Goal: Task Accomplishment & Management: Manage account settings

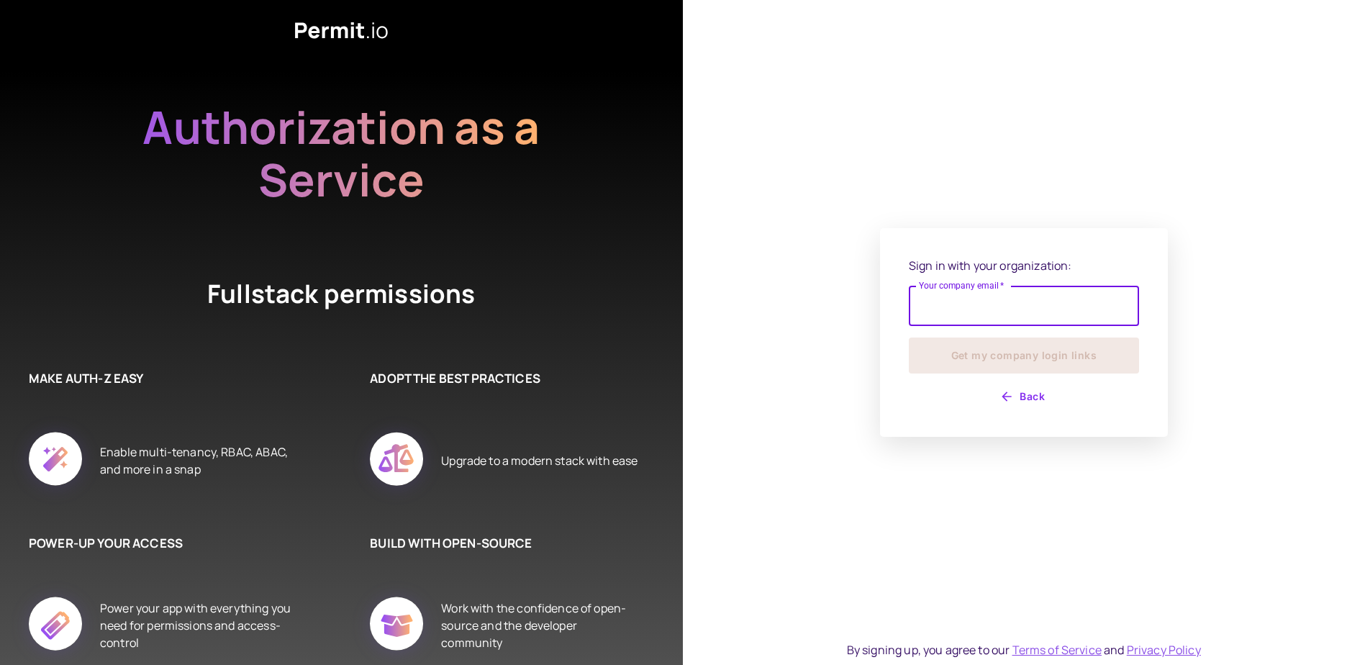
click at [959, 310] on input "Your company email   *" at bounding box center [1024, 306] width 230 height 40
type input "**********"
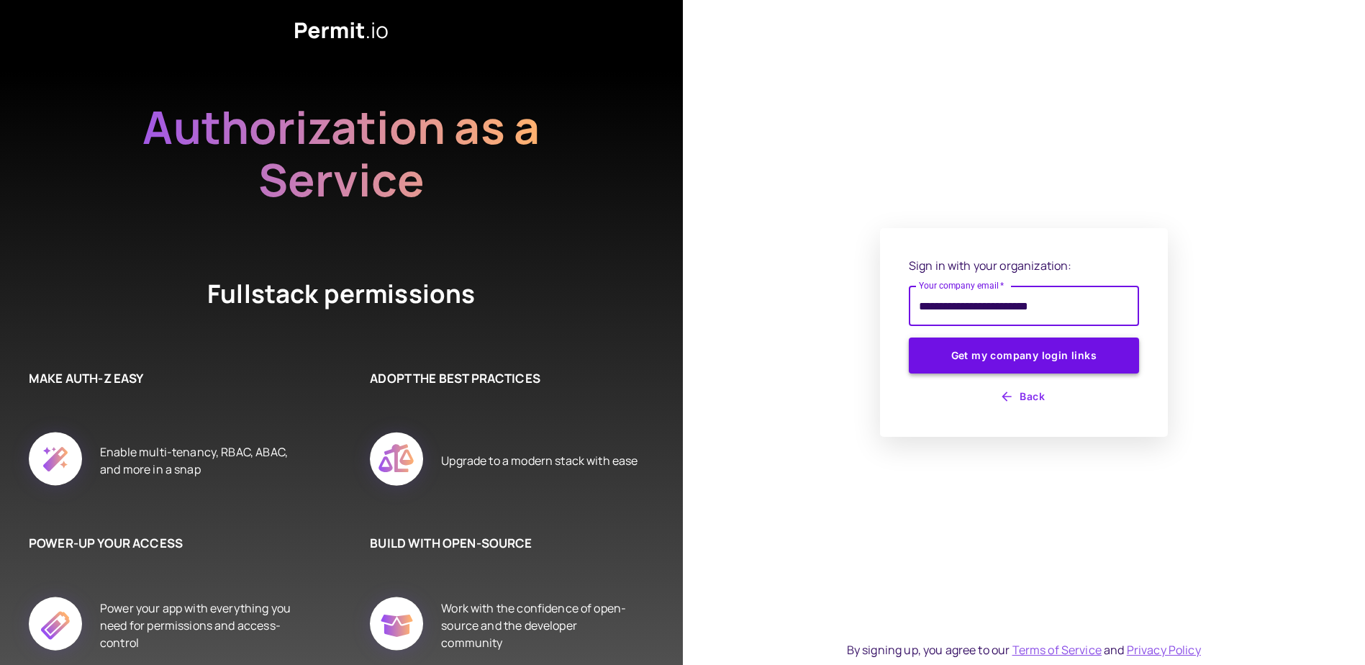
click at [994, 373] on div "**********" at bounding box center [1024, 332] width 230 height 151
click at [995, 363] on button "Get my company login links" at bounding box center [1024, 356] width 230 height 36
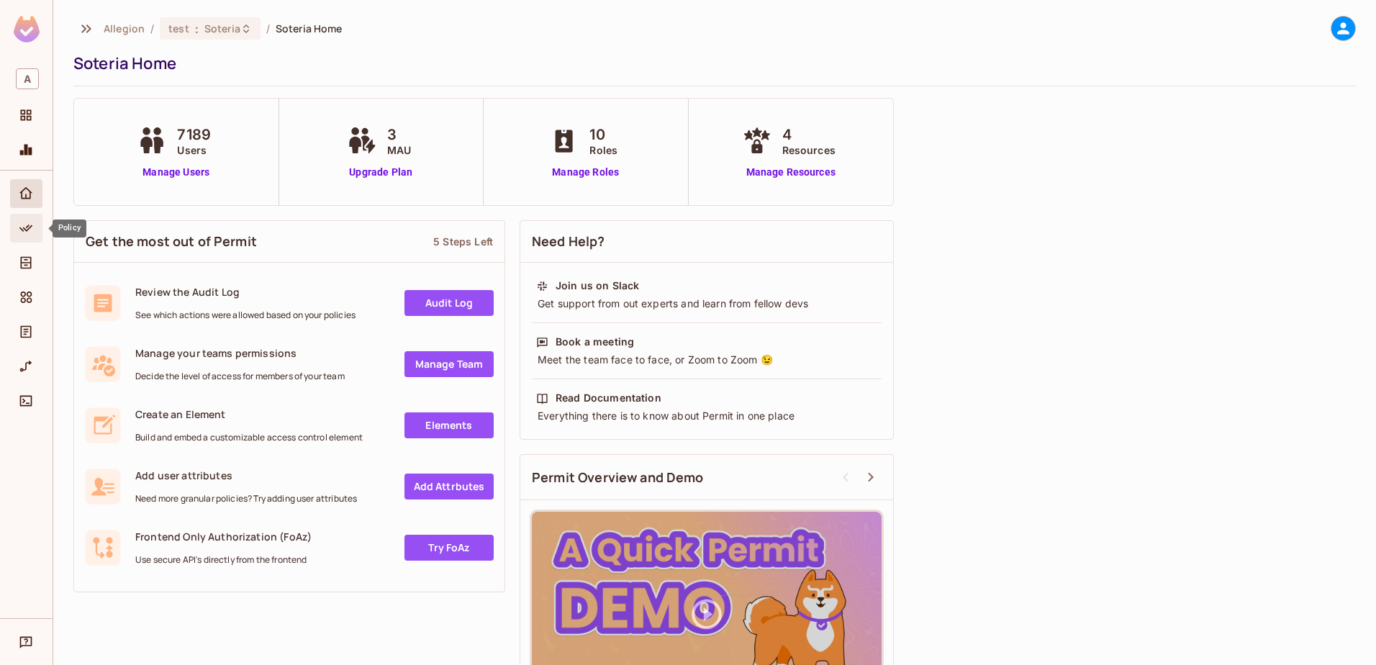
click at [24, 225] on icon "Policy" at bounding box center [26, 228] width 14 height 14
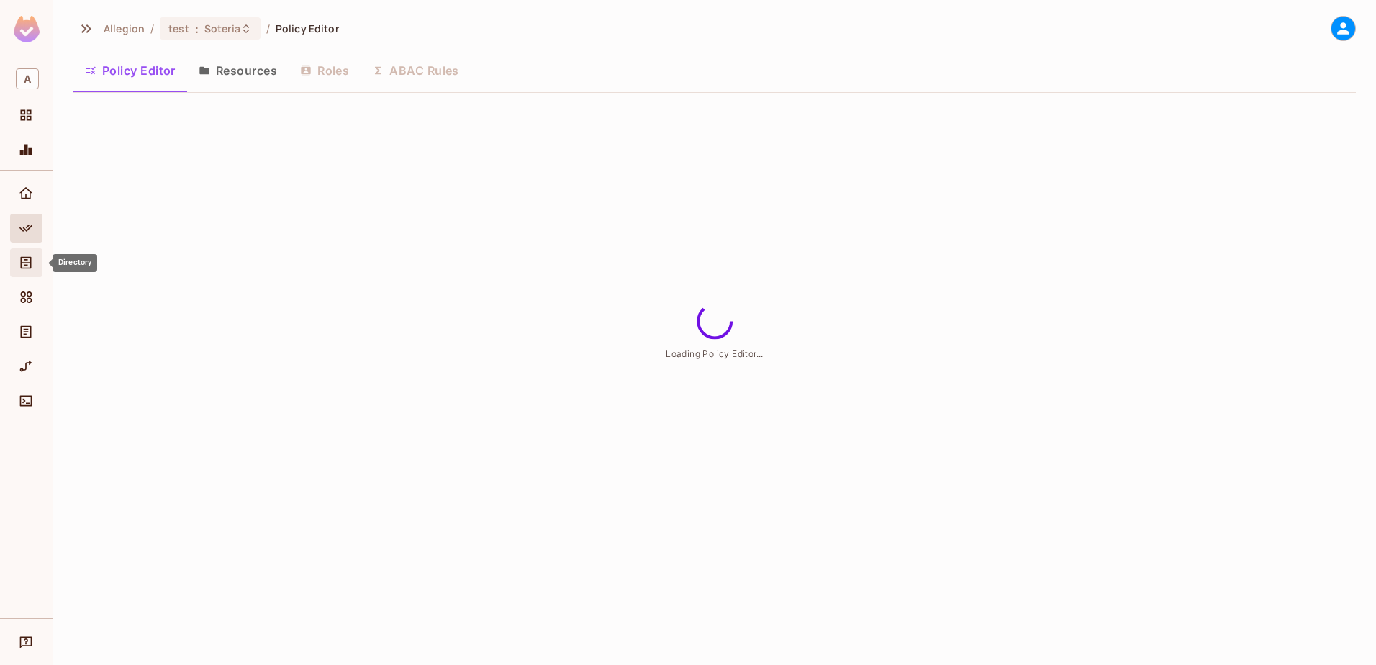
click at [23, 271] on span "Directory" at bounding box center [25, 262] width 17 height 17
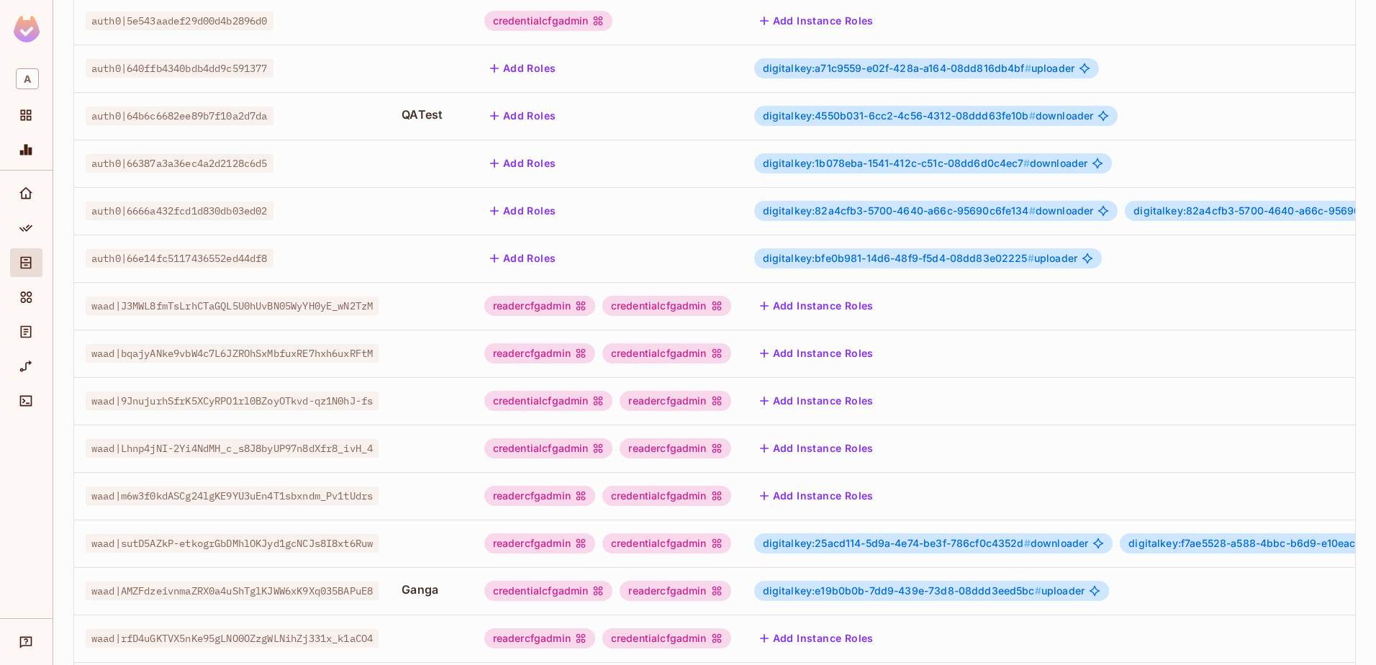
scroll to position [351, 0]
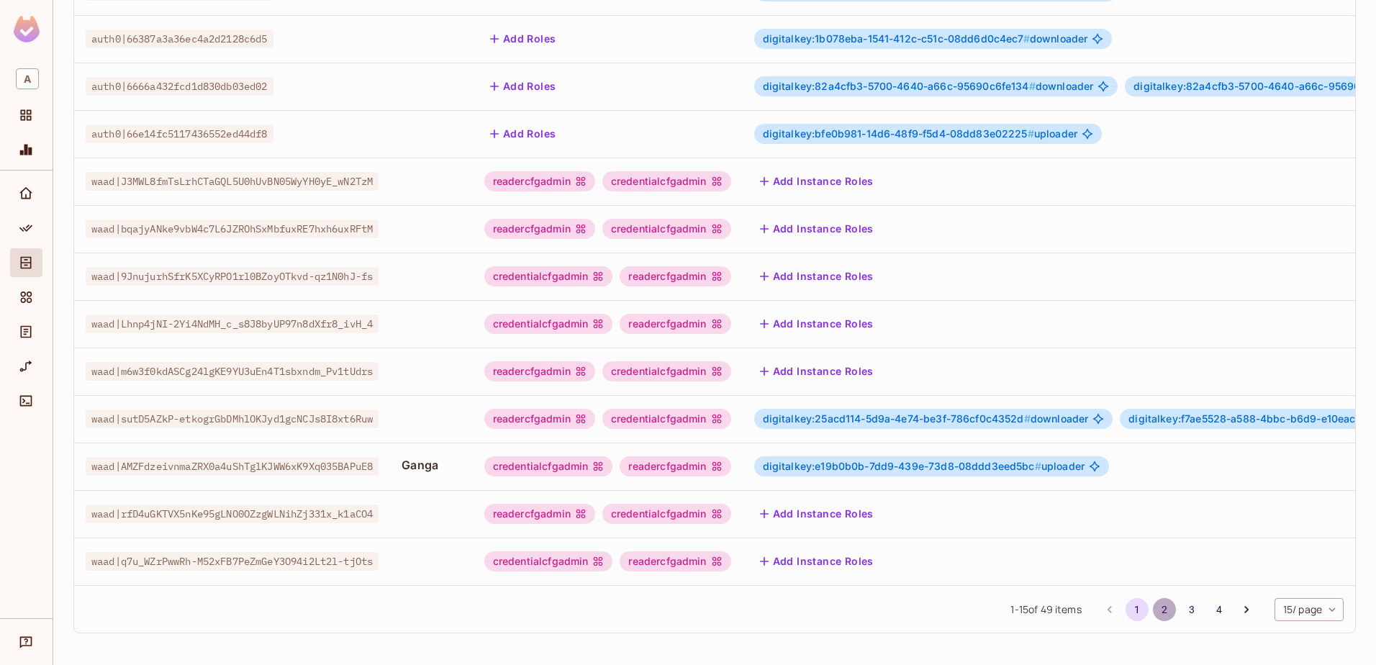
click at [1153, 605] on button "2" at bounding box center [1164, 609] width 23 height 23
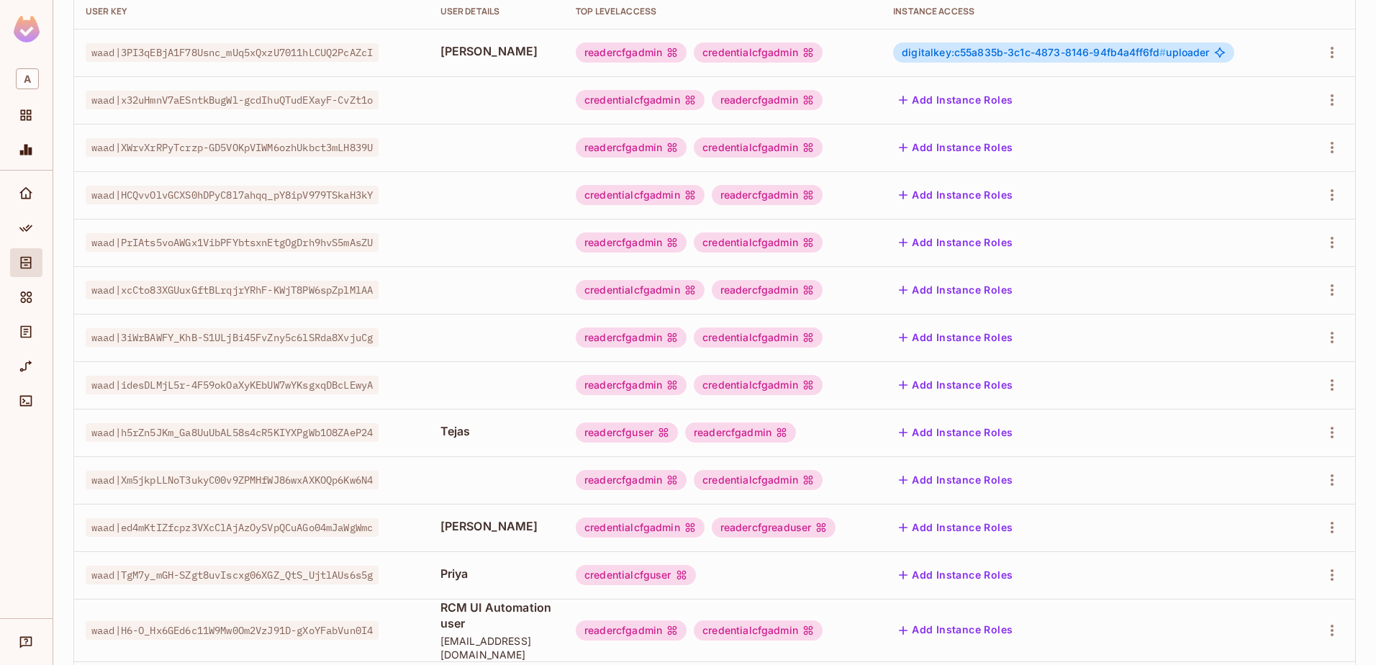
scroll to position [216, 0]
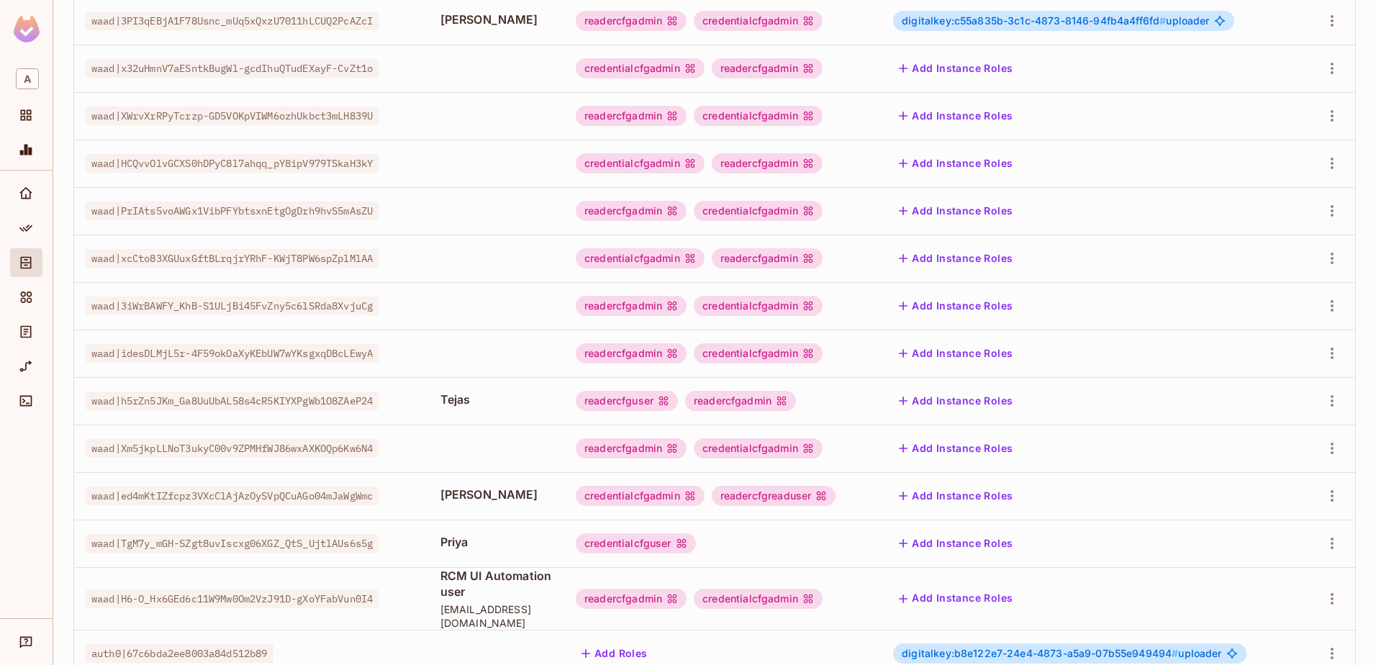
click at [333, 403] on span "waad|h5rZn5JKm_Ga8UuUbAL58s4cR5KIYXPgWb1O8ZAeP24" at bounding box center [232, 401] width 293 height 19
click at [662, 403] on div "readercfguser" at bounding box center [627, 401] width 102 height 20
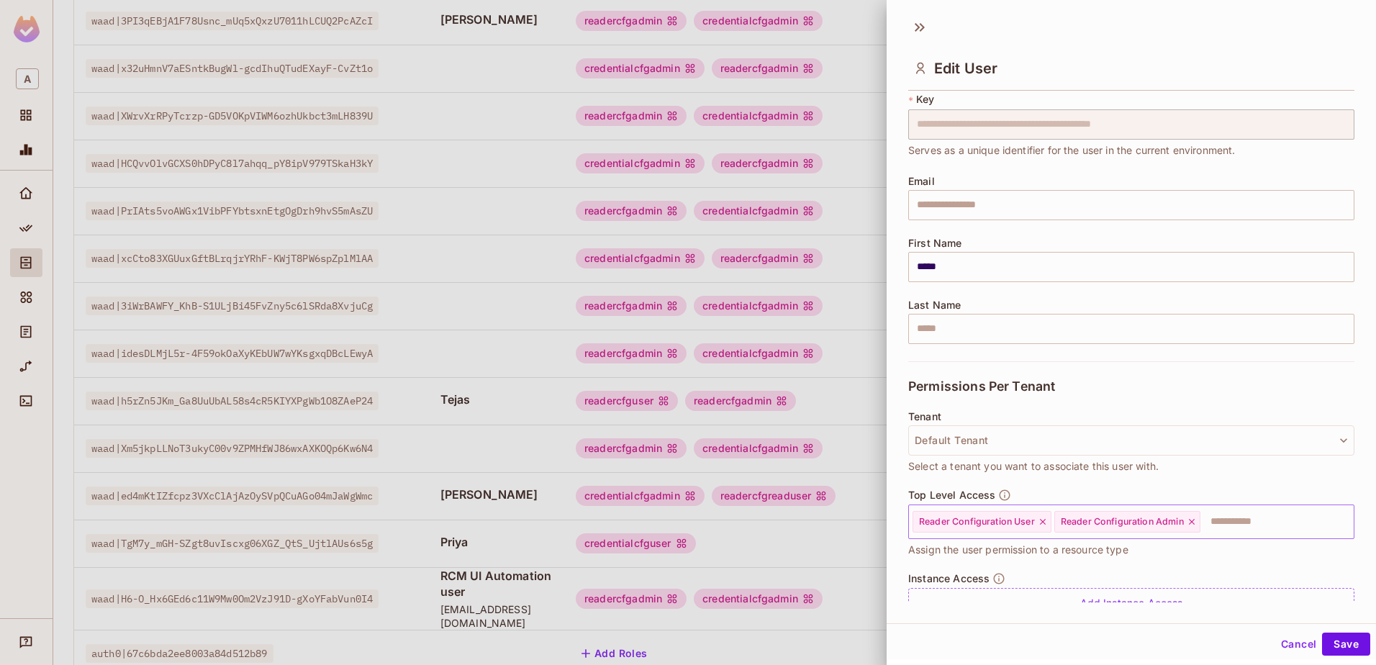
scroll to position [72, 0]
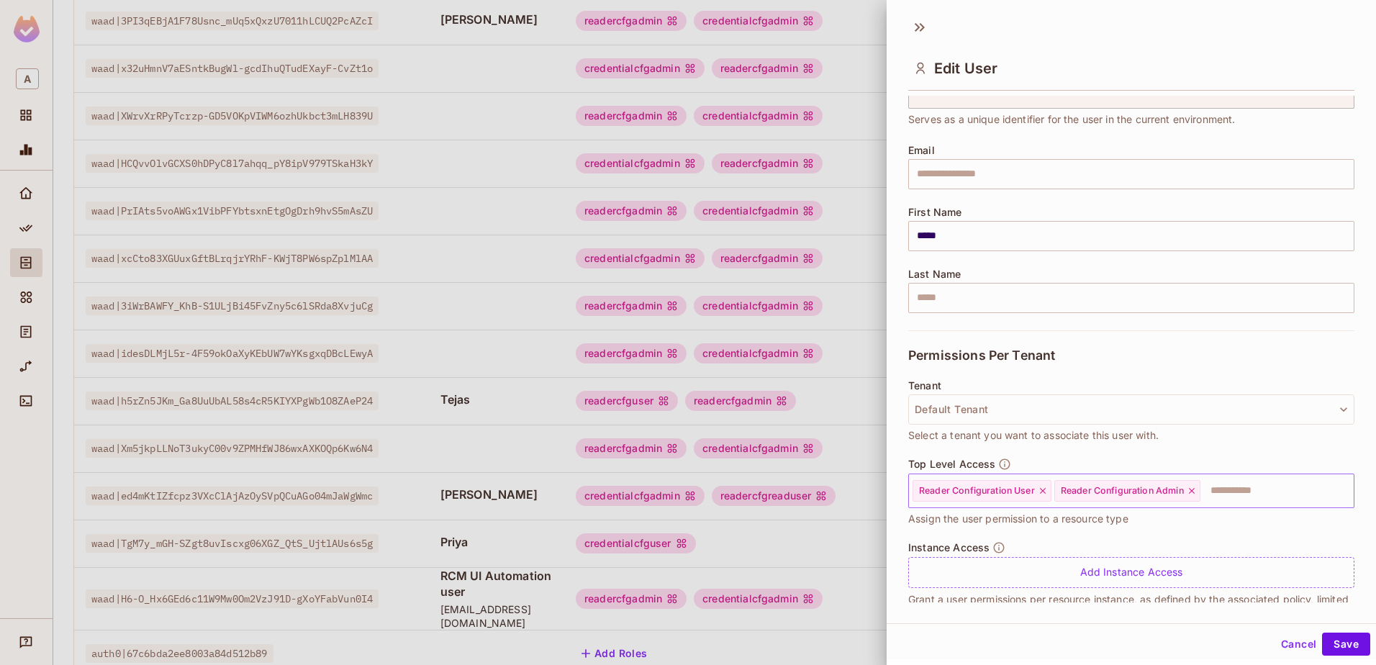
drag, startPoint x: 1194, startPoint y: 492, endPoint x: 1204, endPoint y: 502, distance: 14.8
click at [1195, 492] on icon at bounding box center [1192, 491] width 6 height 6
drag, startPoint x: 1337, startPoint y: 640, endPoint x: 1335, endPoint y: 628, distance: 11.9
click at [1337, 639] on button "Save" at bounding box center [1346, 644] width 48 height 23
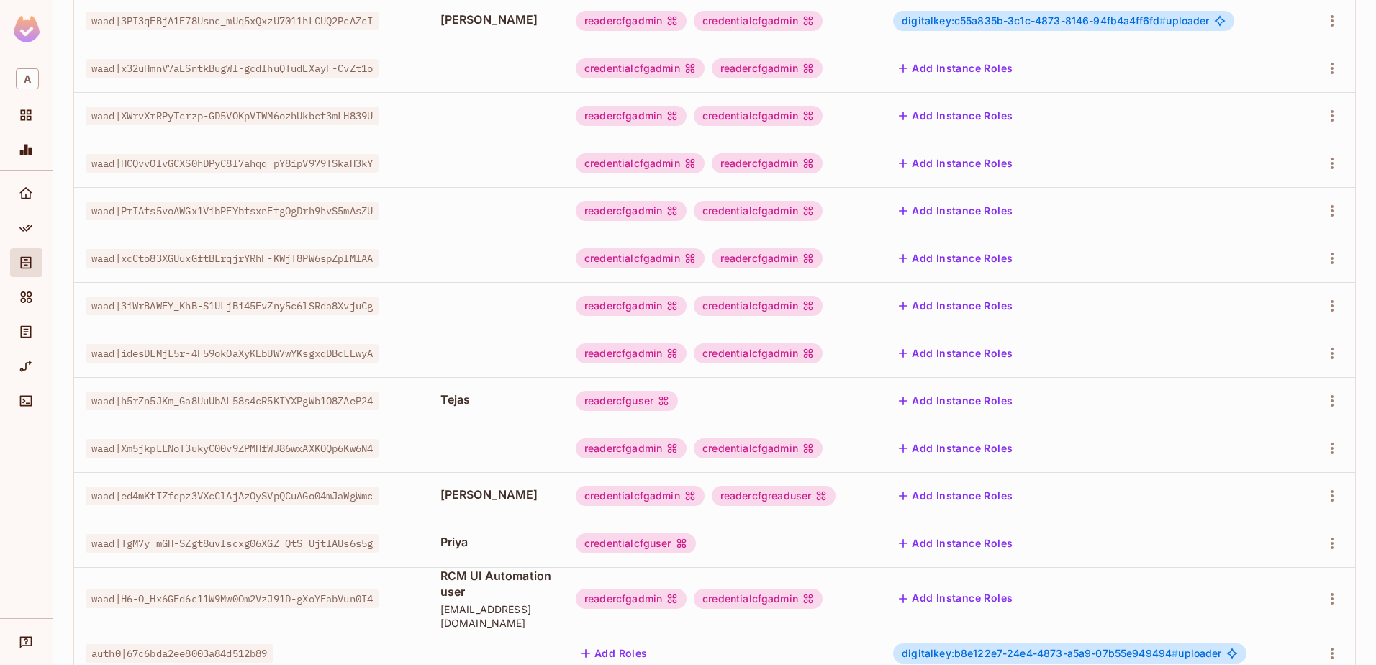
click at [25, 264] on icon "Directory" at bounding box center [26, 263] width 14 height 14
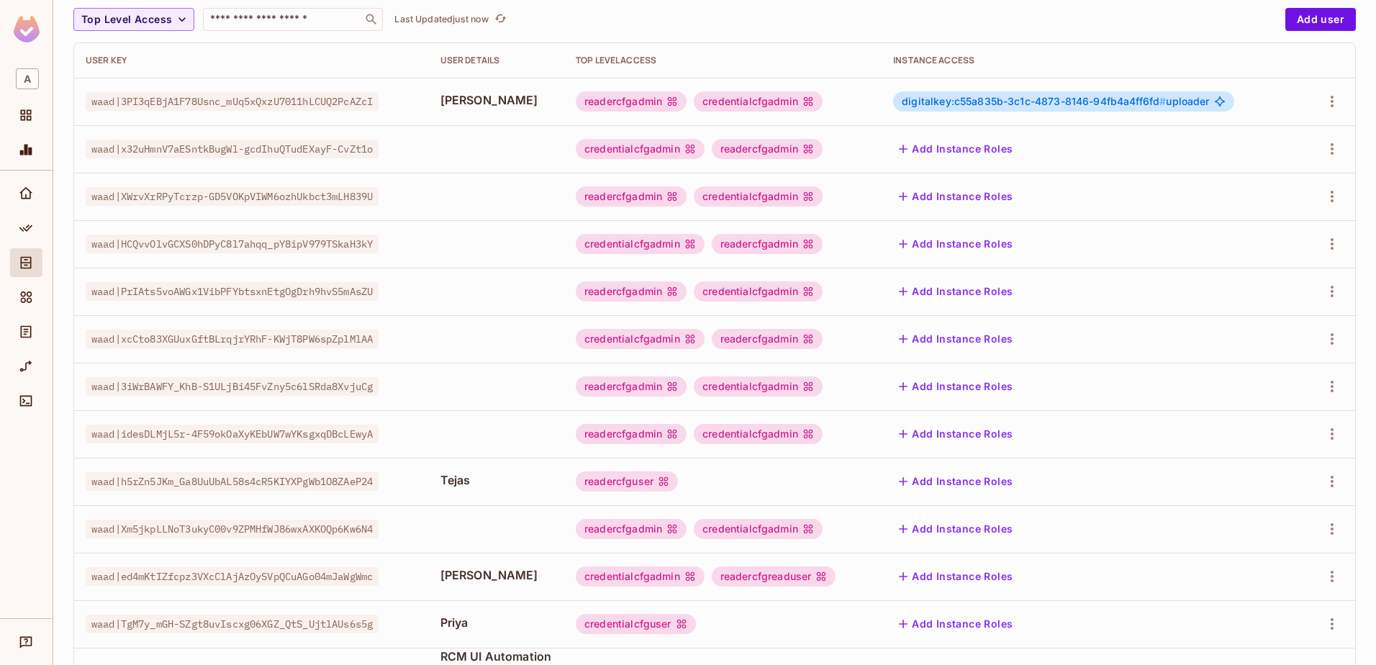
scroll to position [144, 0]
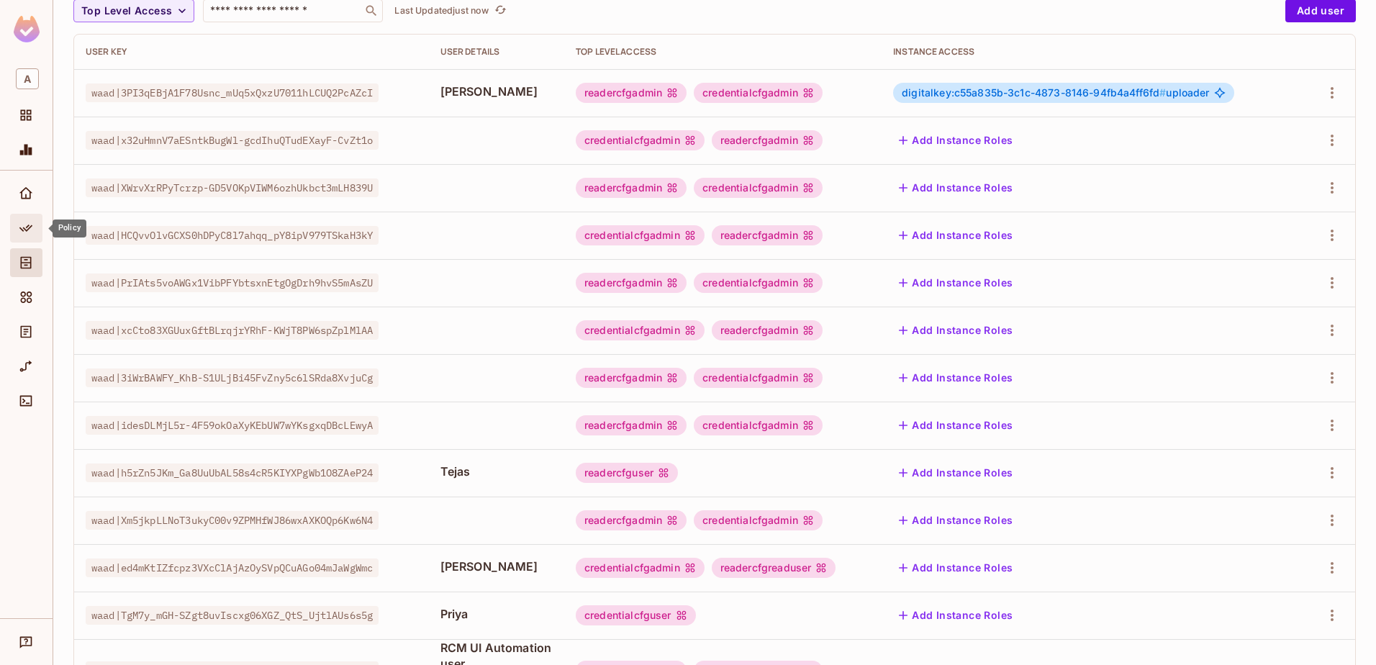
click at [29, 233] on icon "Policy" at bounding box center [26, 228] width 14 height 14
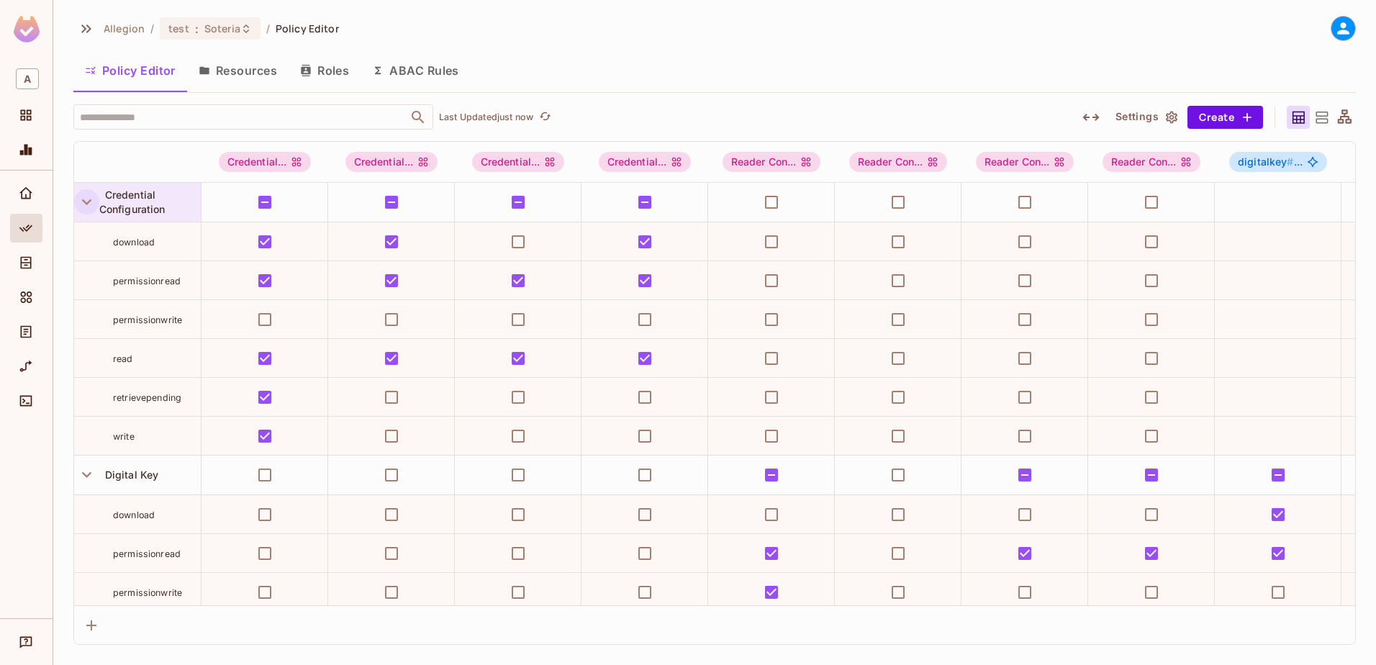
click at [81, 204] on icon "button" at bounding box center [86, 201] width 19 height 19
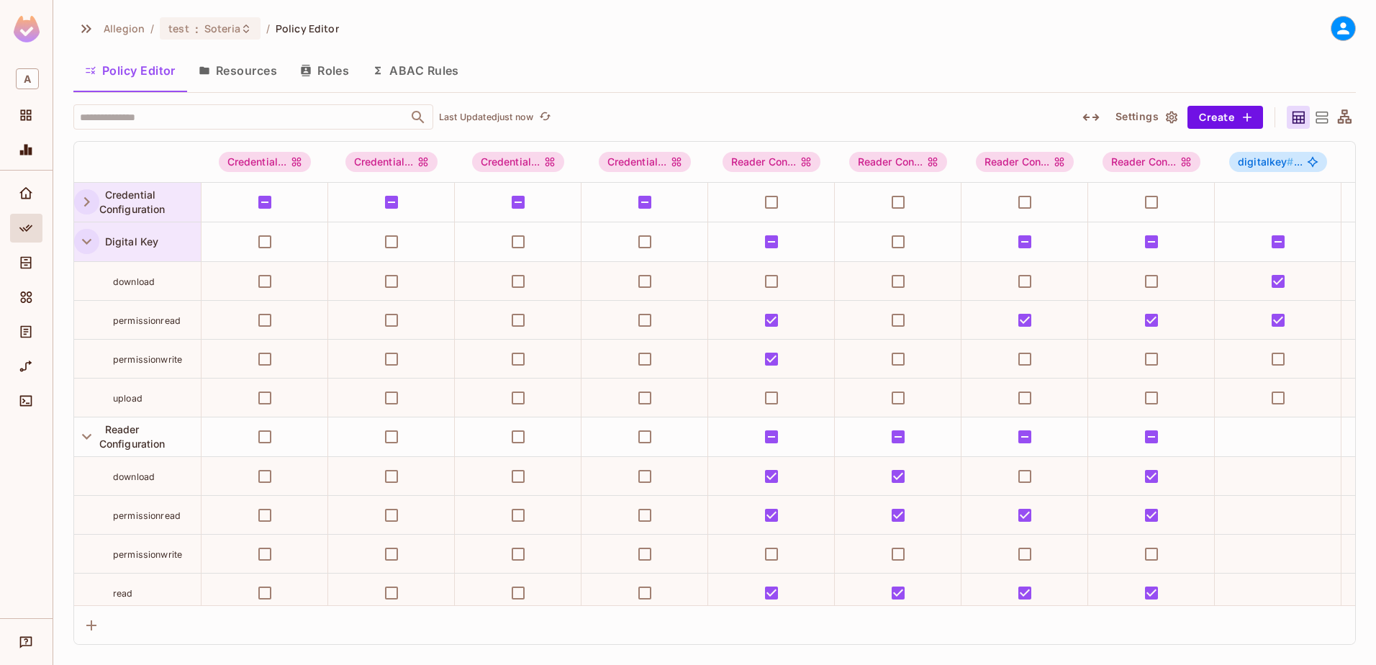
click at [82, 243] on icon "button" at bounding box center [86, 241] width 19 height 19
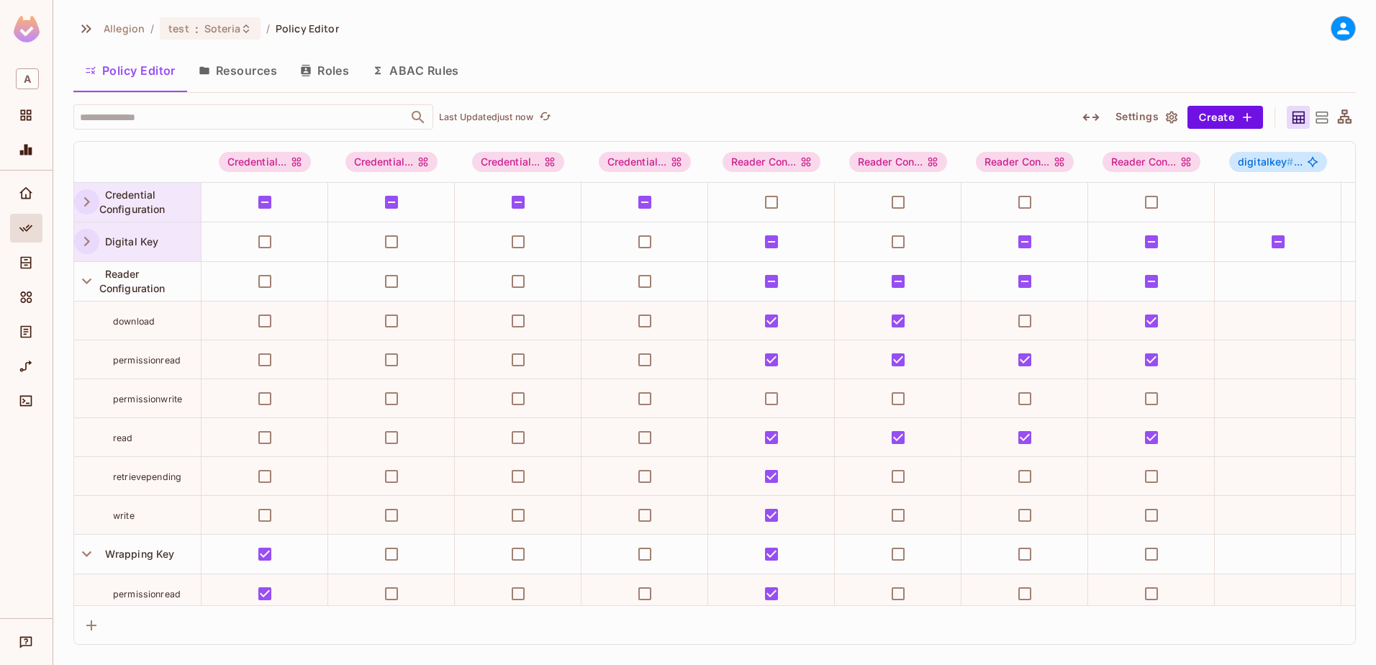
click at [322, 74] on button "Roles" at bounding box center [325, 71] width 72 height 36
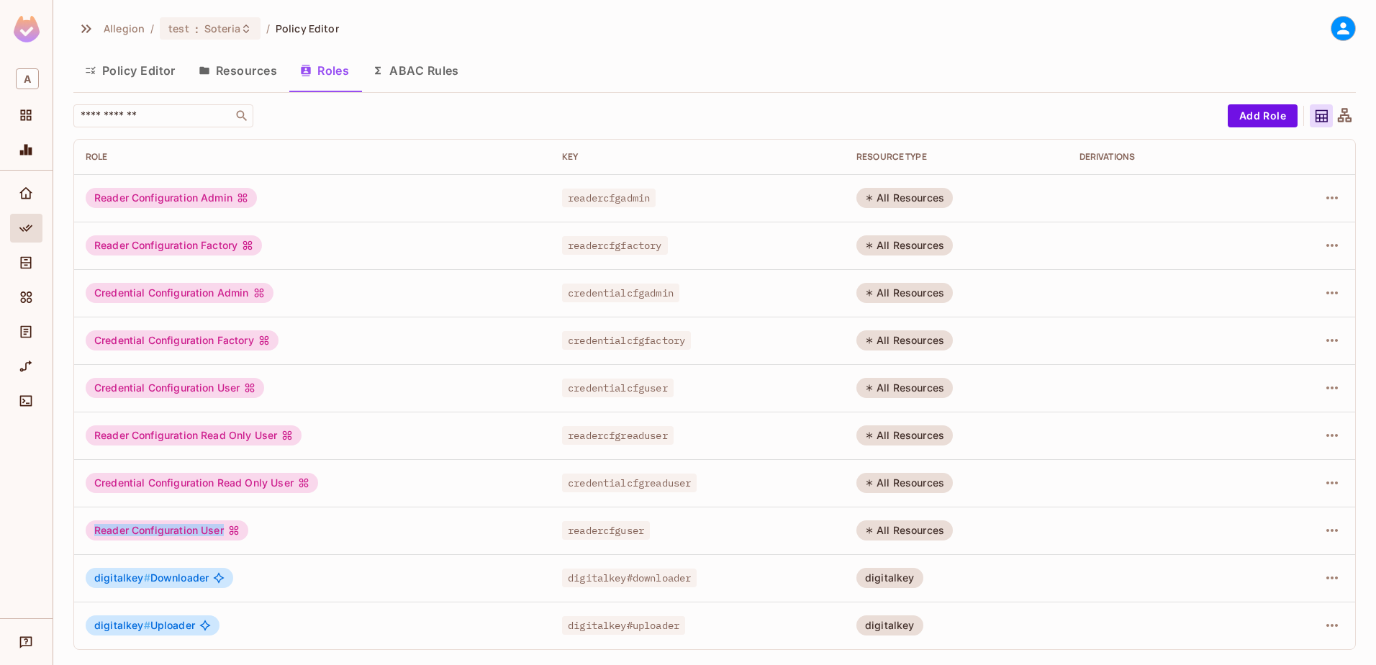
drag, startPoint x: 89, startPoint y: 531, endPoint x: 224, endPoint y: 541, distance: 135.8
click at [224, 541] on td "Reader Configuration User" at bounding box center [312, 531] width 477 height 48
click at [1336, 529] on icon "button" at bounding box center [1332, 530] width 17 height 17
click at [1369, 546] on div at bounding box center [688, 332] width 1376 height 665
click at [1335, 528] on icon "button" at bounding box center [1332, 530] width 17 height 17
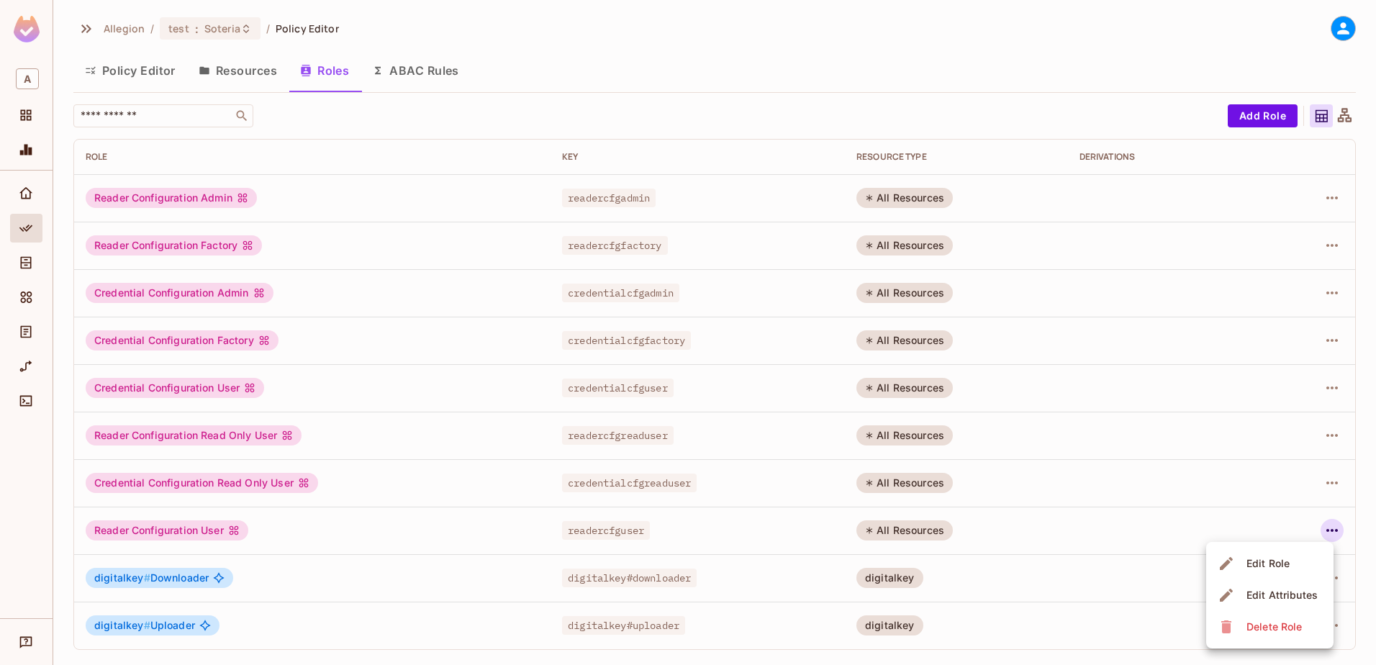
click at [1358, 539] on div at bounding box center [688, 332] width 1376 height 665
click at [1342, 531] on button "button" at bounding box center [1332, 530] width 23 height 23
click at [1261, 561] on div "Edit Role" at bounding box center [1268, 563] width 43 height 14
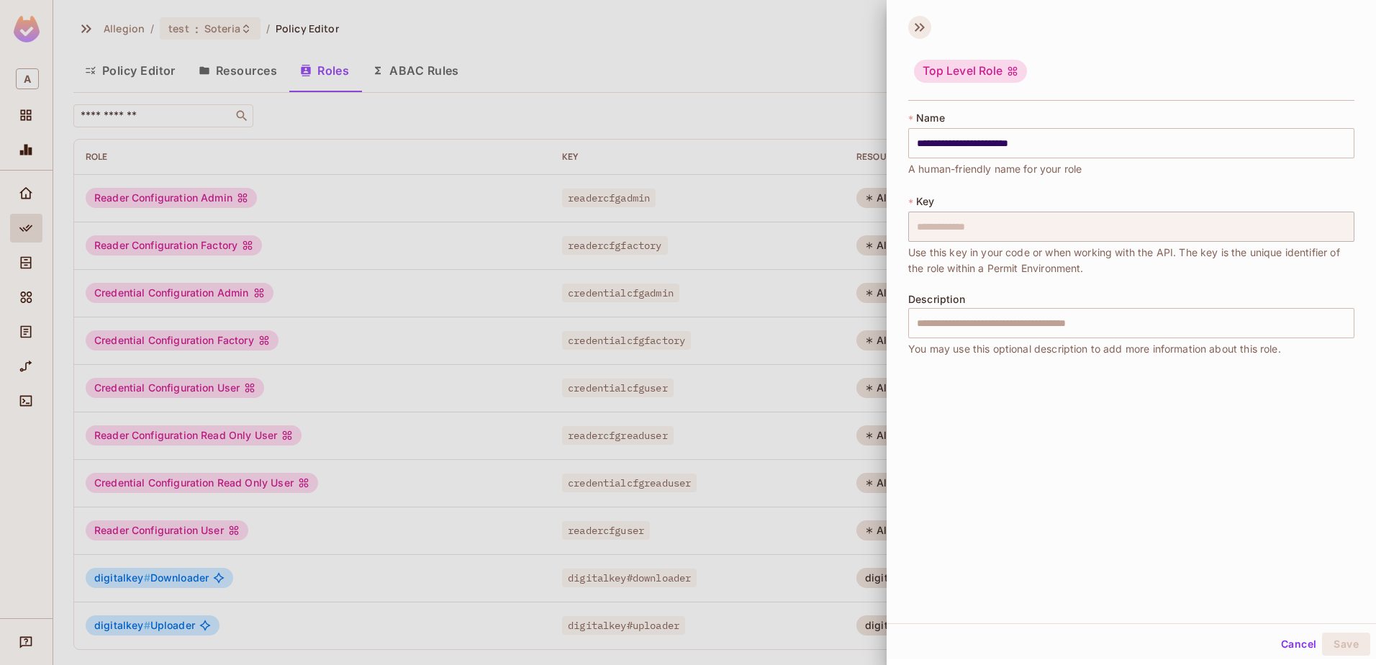
click at [916, 29] on icon at bounding box center [919, 27] width 23 height 23
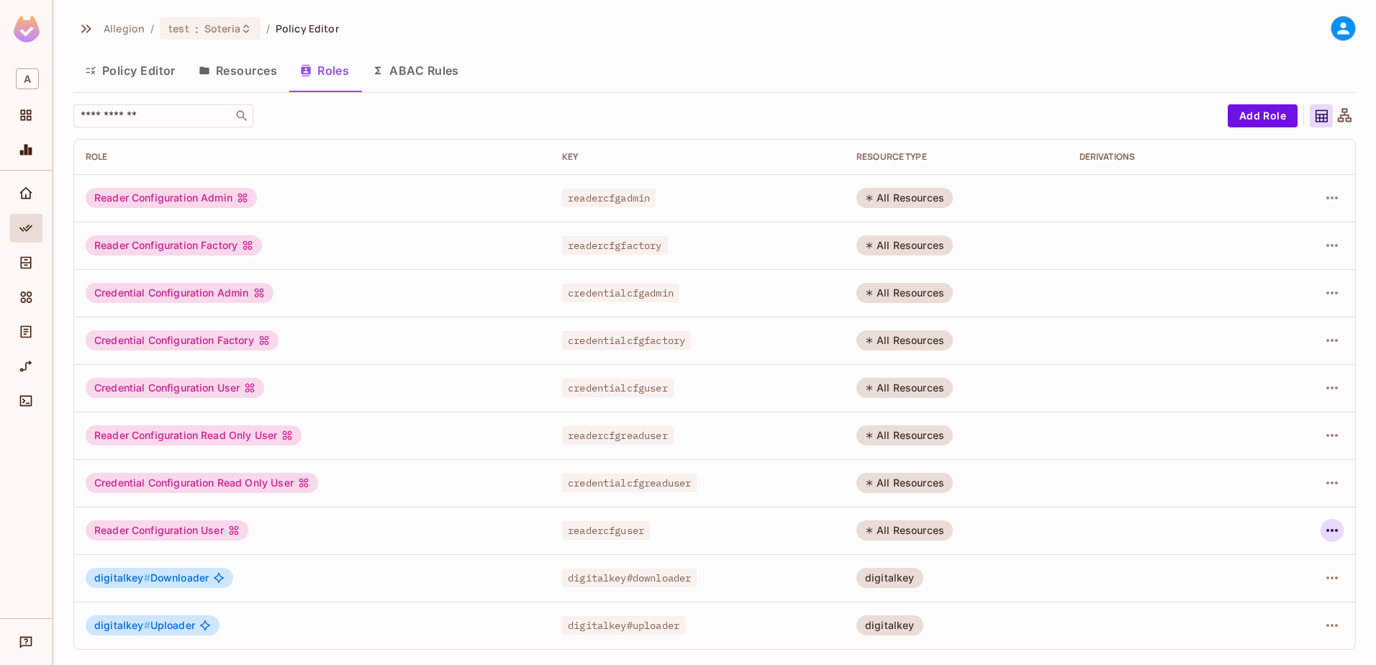
click at [1333, 525] on icon "button" at bounding box center [1332, 530] width 17 height 17
click at [1291, 601] on div "Edit Attributes" at bounding box center [1282, 595] width 71 height 14
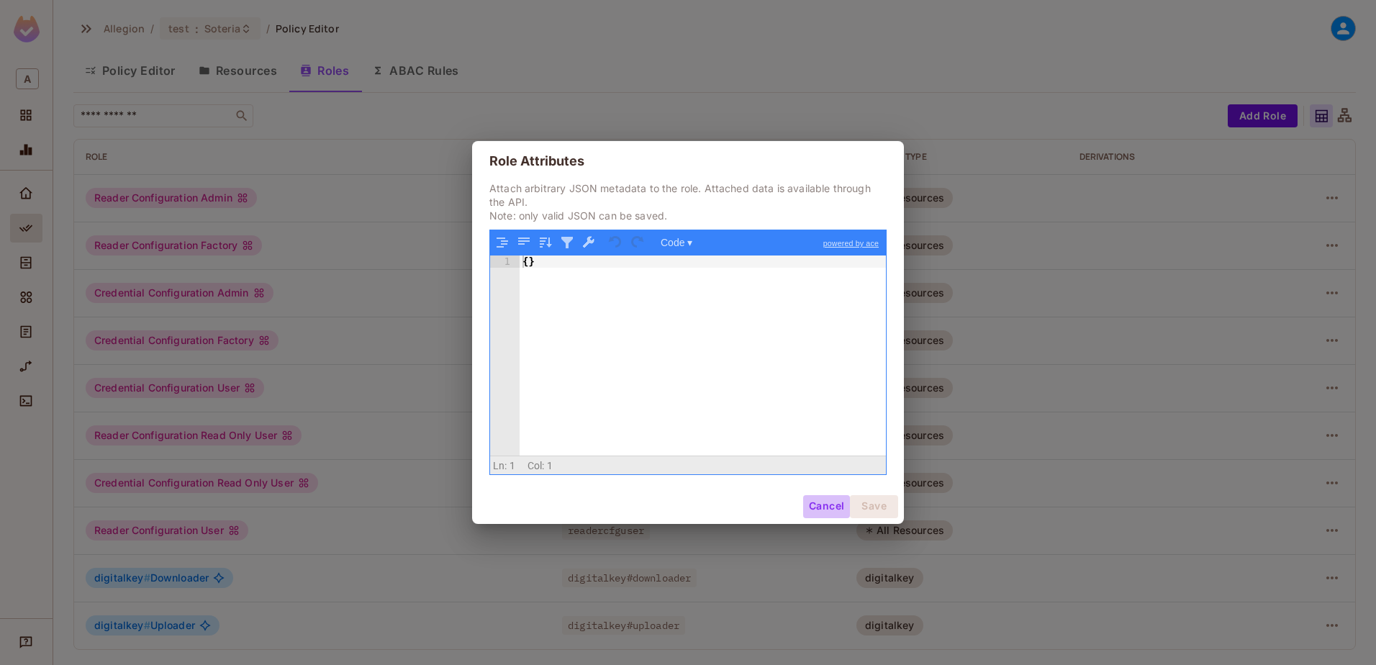
click at [834, 505] on button "Cancel" at bounding box center [826, 506] width 47 height 23
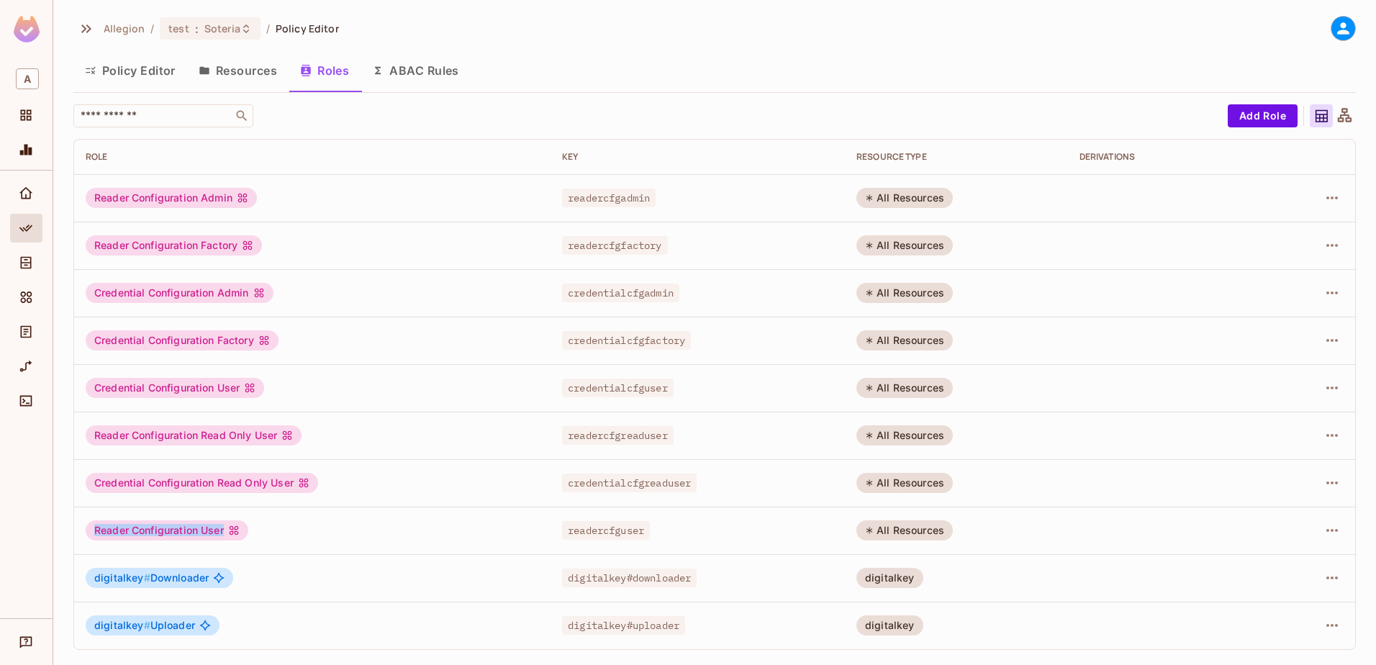
drag, startPoint x: 106, startPoint y: 521, endPoint x: 233, endPoint y: 528, distance: 127.6
click at [233, 528] on div "Reader Configuration User" at bounding box center [167, 530] width 163 height 20
click at [140, 63] on button "Policy Editor" at bounding box center [130, 71] width 114 height 36
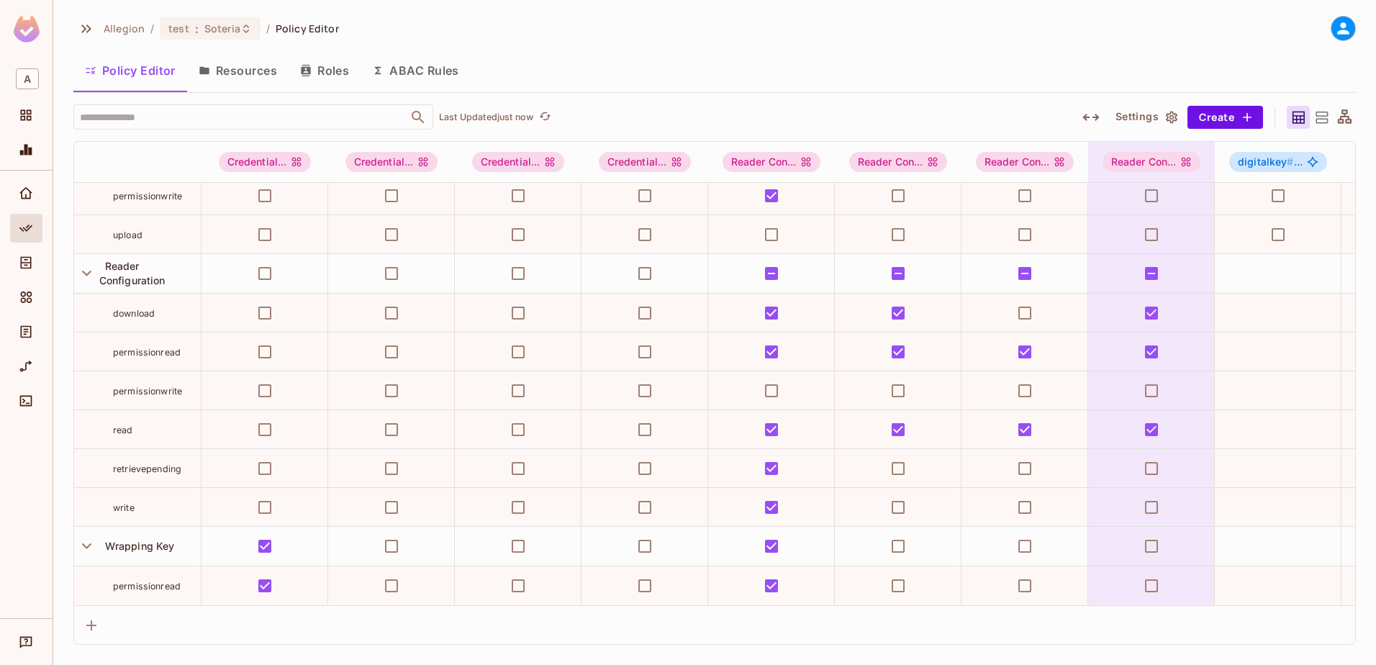
scroll to position [407, 0]
